Goal: Transaction & Acquisition: Purchase product/service

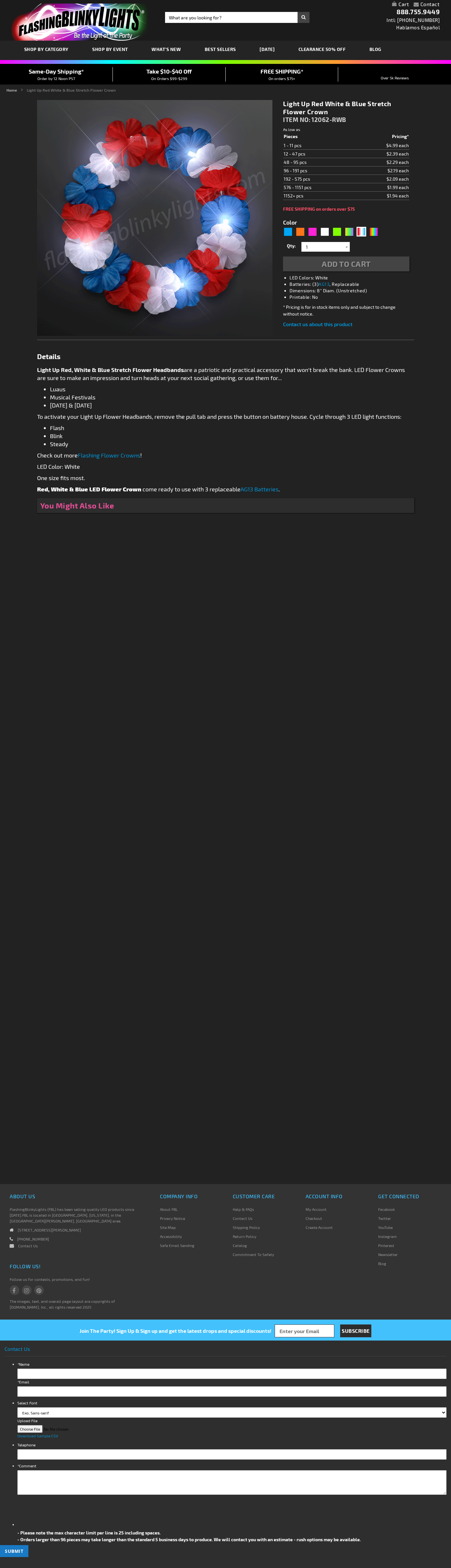
type input "5643"
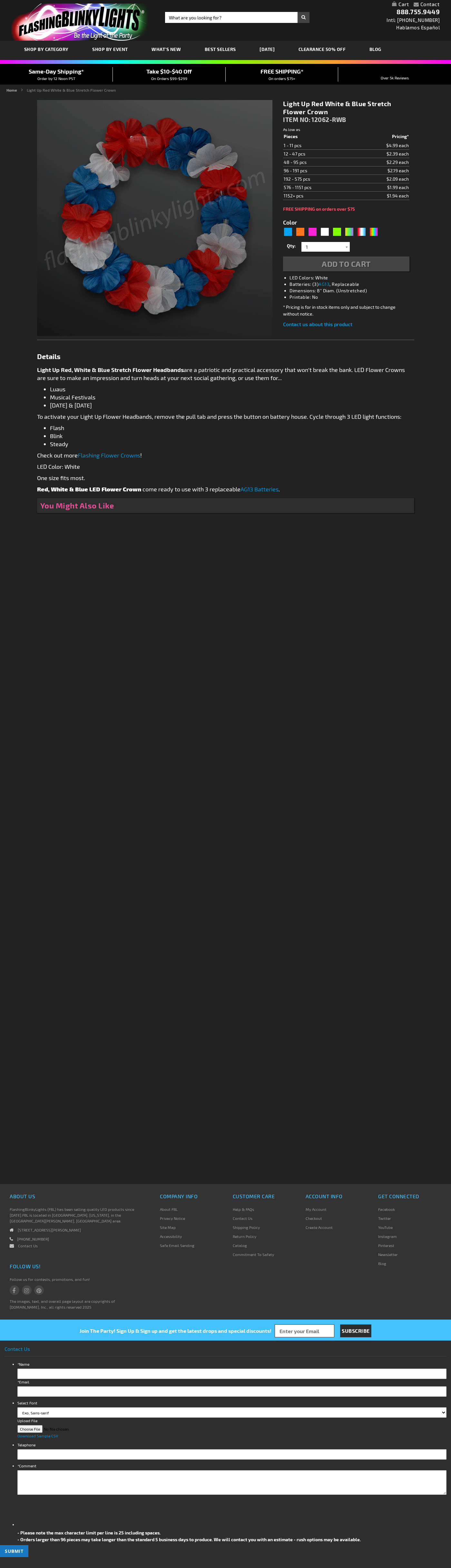
type input "5643"
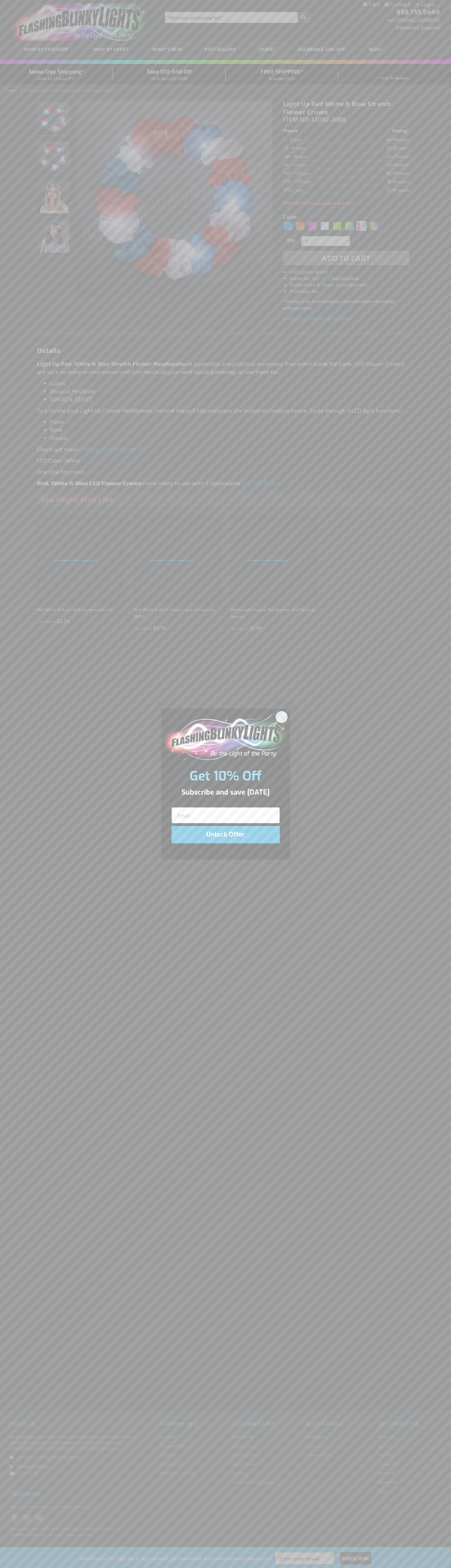
click at [282, 716] on icon "Close dialog" at bounding box center [281, 716] width 5 height 5
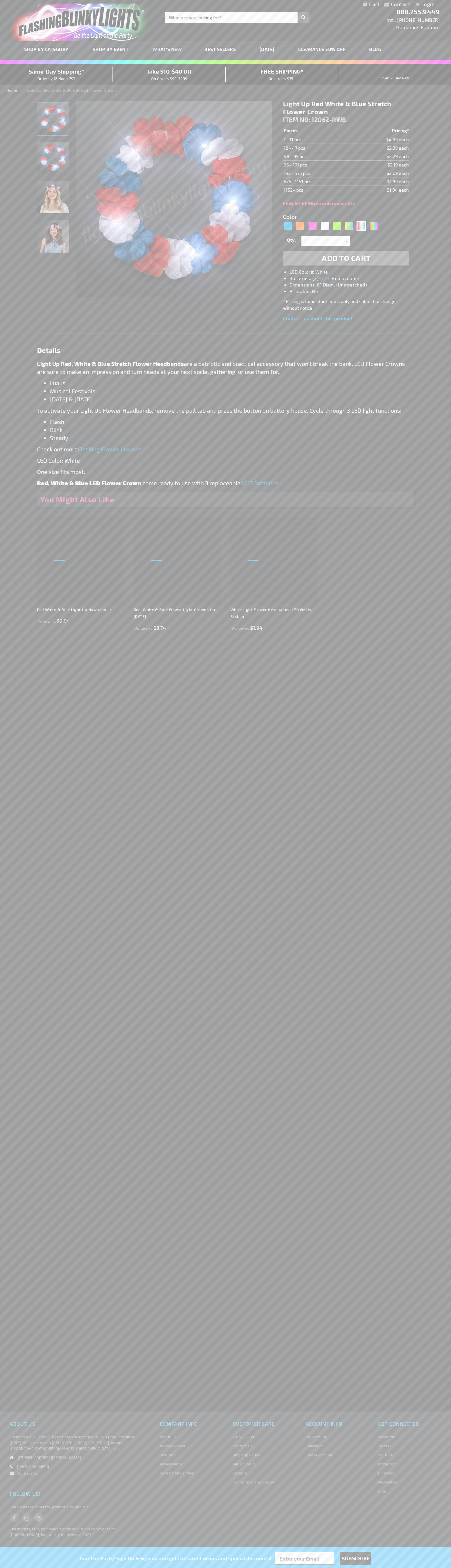
click at [346, 108] on h1 "Light Up Red White & Blue Stretch Flower Crown" at bounding box center [346, 107] width 126 height 16
click at [346, 258] on span "Add to Cart" at bounding box center [346, 258] width 49 height 9
